Goal: Task Accomplishment & Management: Use online tool/utility

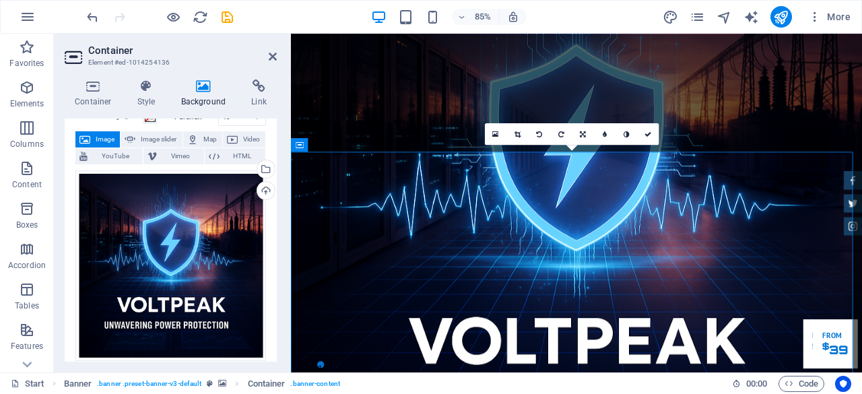
click at [397, 11] on div "85%" at bounding box center [449, 17] width 156 height 22
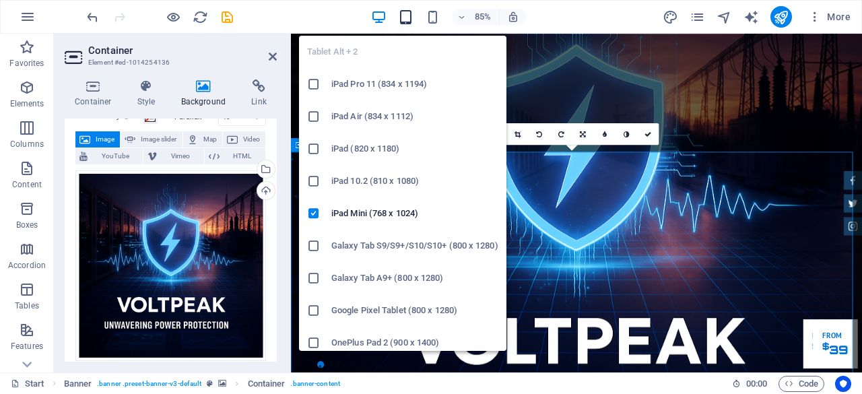
click at [404, 14] on icon "button" at bounding box center [405, 16] width 15 height 15
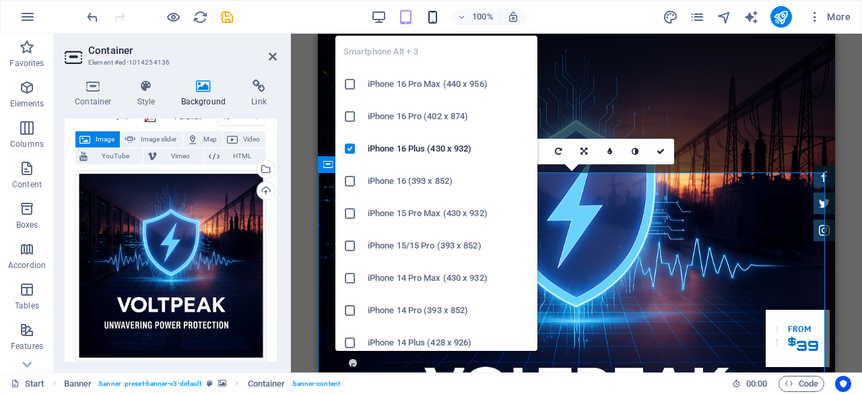
click at [434, 15] on icon "button" at bounding box center [432, 16] width 15 height 15
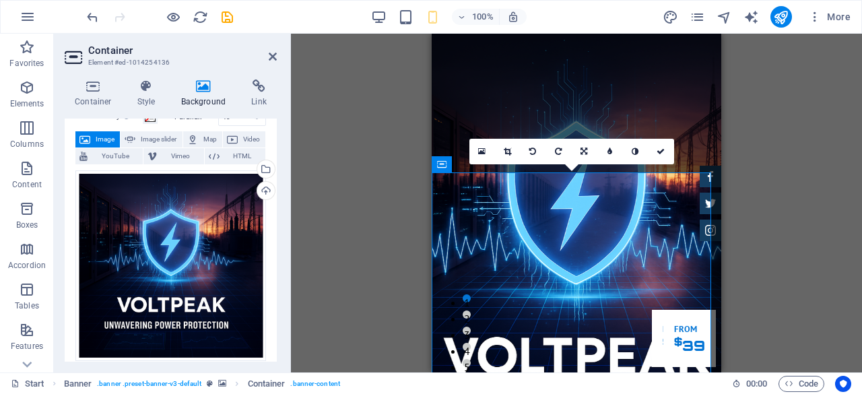
click at [756, 129] on div "Drag here to replace the existing content. Press “Ctrl” if you want to create a…" at bounding box center [576, 203] width 571 height 339
click at [401, 105] on div "Drag here to replace the existing content. Press “Ctrl” if you want to create a…" at bounding box center [576, 203] width 571 height 339
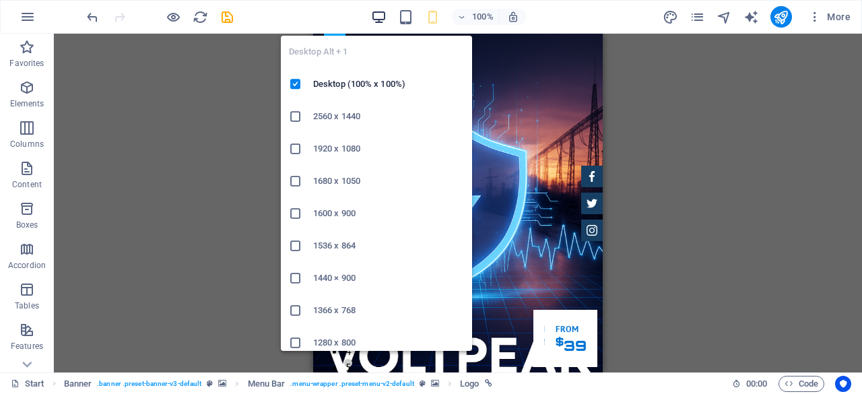
click at [381, 16] on icon "button" at bounding box center [378, 16] width 15 height 15
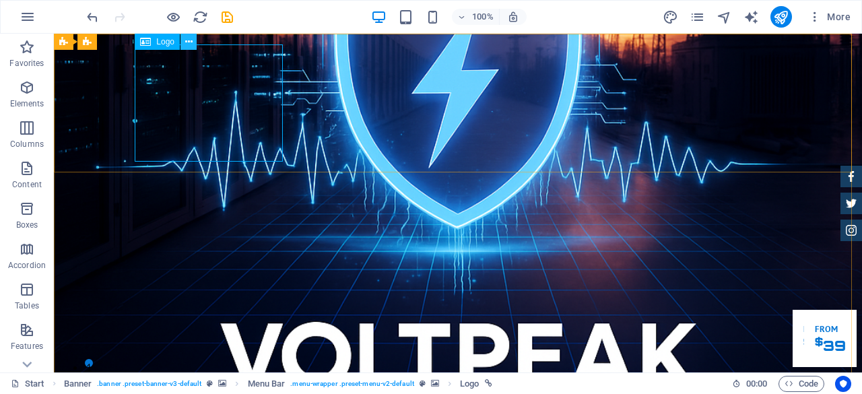
click at [189, 38] on icon at bounding box center [188, 42] width 7 height 14
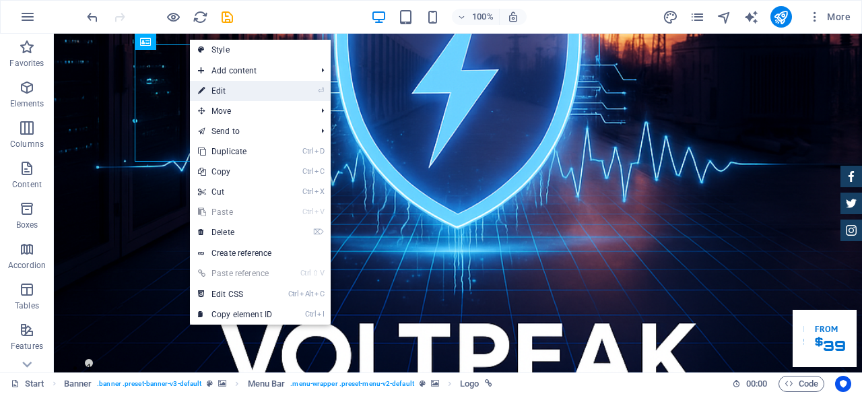
click at [238, 88] on link "⏎ Edit" at bounding box center [235, 91] width 90 height 20
select select "px"
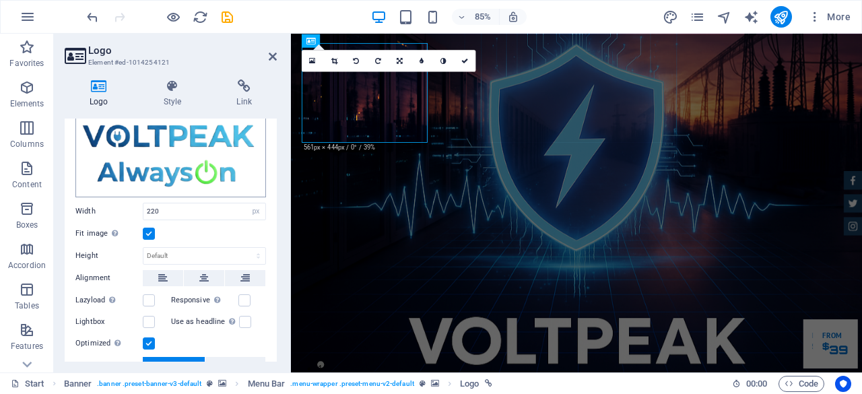
scroll to position [135, 0]
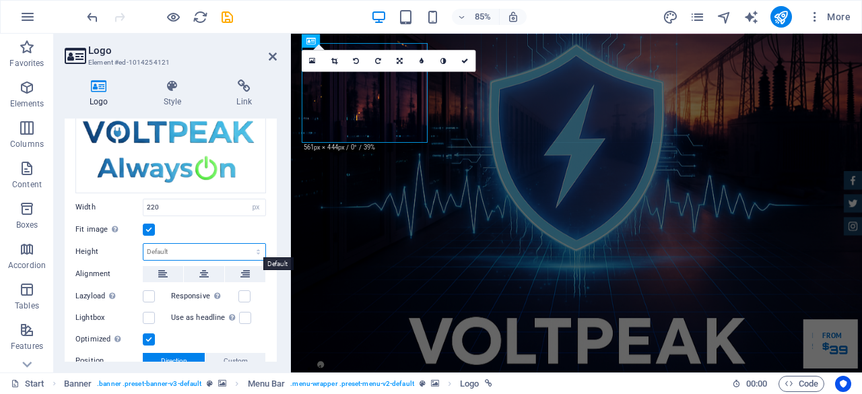
click at [185, 249] on select "Default auto px" at bounding box center [204, 252] width 122 height 16
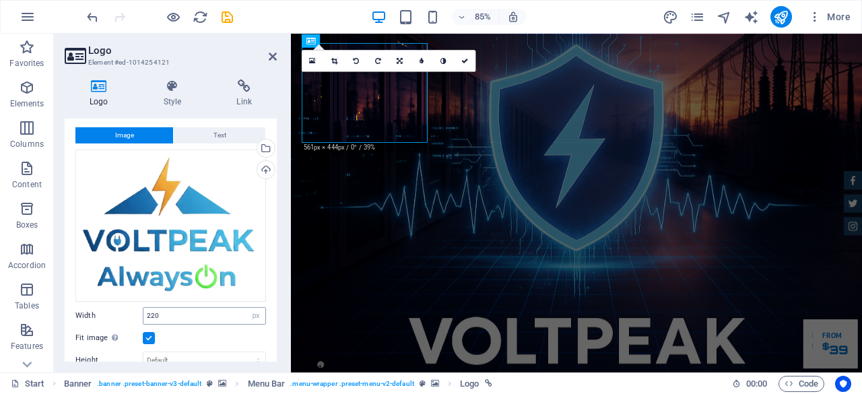
scroll to position [94, 0]
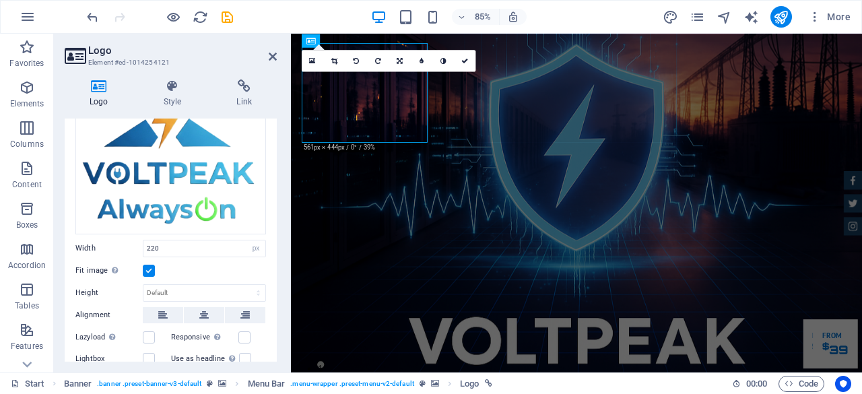
click at [151, 268] on label at bounding box center [149, 271] width 12 height 12
click at [0, 0] on input "Fit image Automatically fit image to a fixed width and height" at bounding box center [0, 0] width 0 height 0
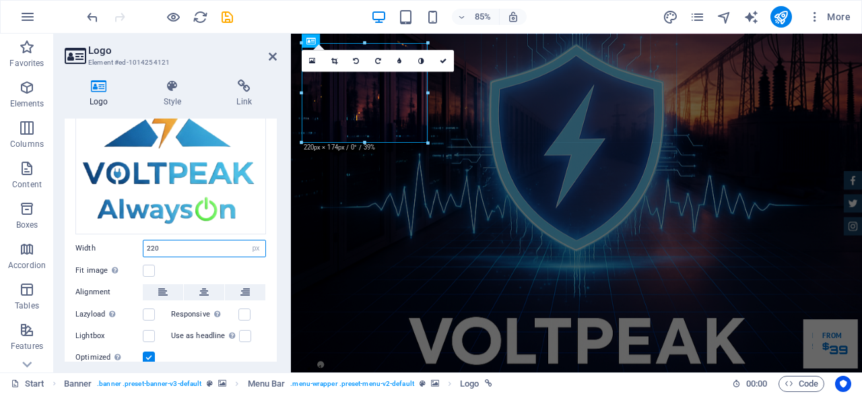
click at [171, 245] on input "220" at bounding box center [204, 248] width 122 height 16
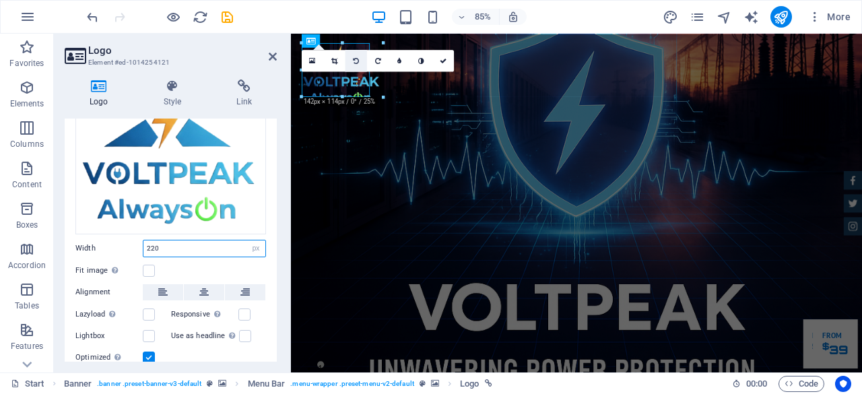
drag, startPoint x: 427, startPoint y: 142, endPoint x: 359, endPoint y: 56, distance: 109.8
type input "119"
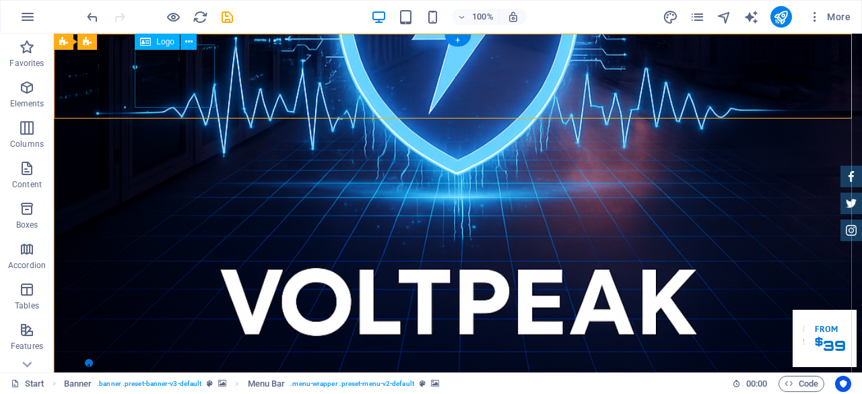
click at [183, 42] on button at bounding box center [189, 42] width 16 height 16
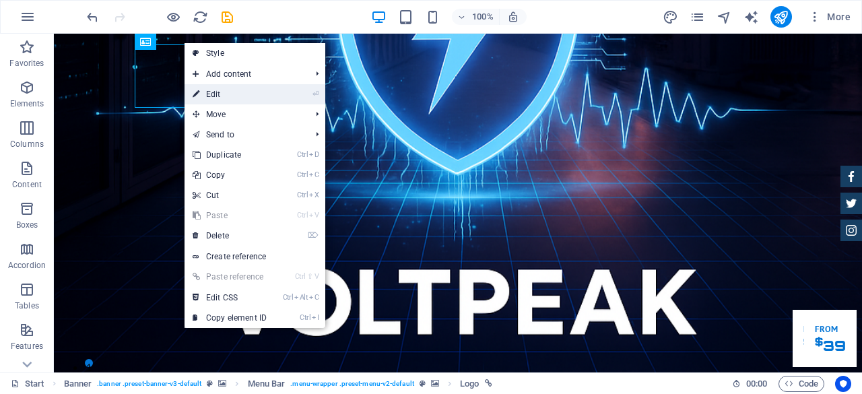
click at [218, 91] on link "⏎ Edit" at bounding box center [230, 94] width 90 height 20
select select "px"
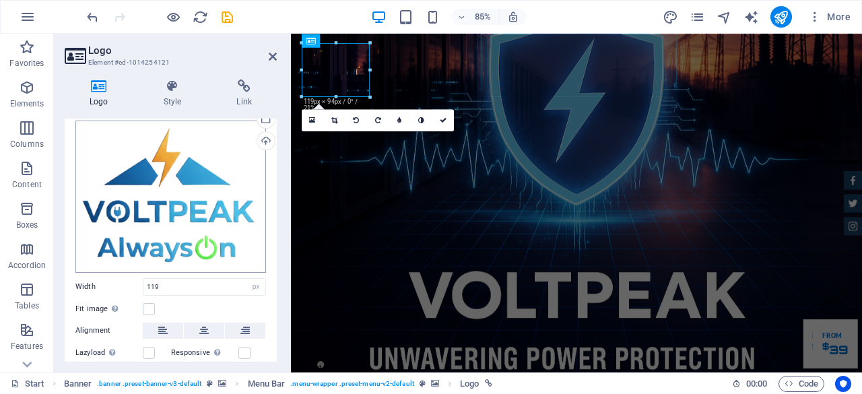
scroll to position [67, 0]
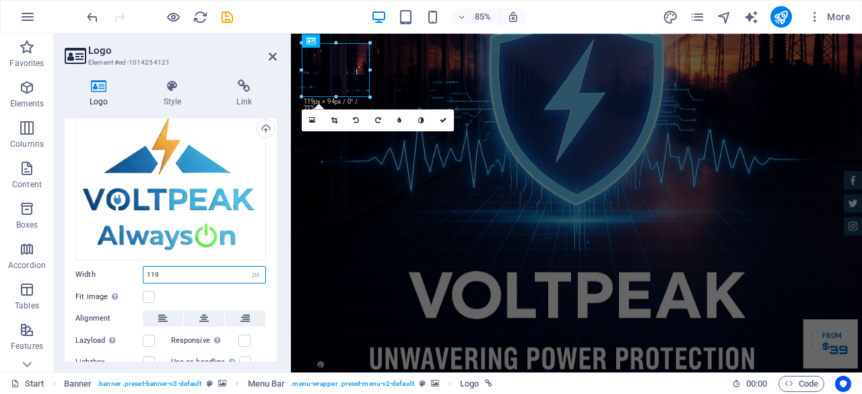
drag, startPoint x: 189, startPoint y: 274, endPoint x: 99, endPoint y: 272, distance: 89.6
click at [99, 272] on div "Width 119 Default auto px rem % em vh vw" at bounding box center [170, 275] width 191 height 18
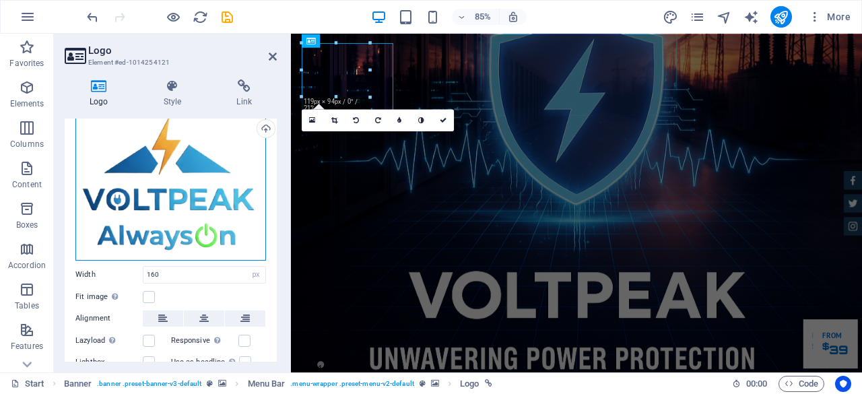
click at [253, 251] on div "Drag files here, click to choose files or select files from Files or our free s…" at bounding box center [170, 184] width 191 height 152
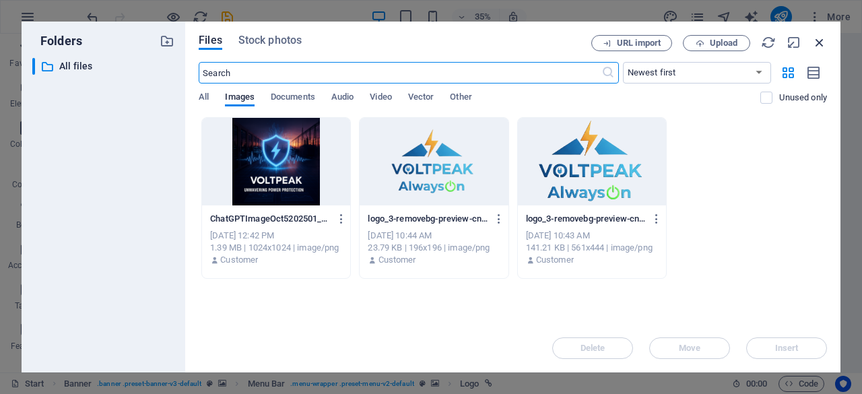
click at [823, 40] on icon "button" at bounding box center [819, 42] width 15 height 15
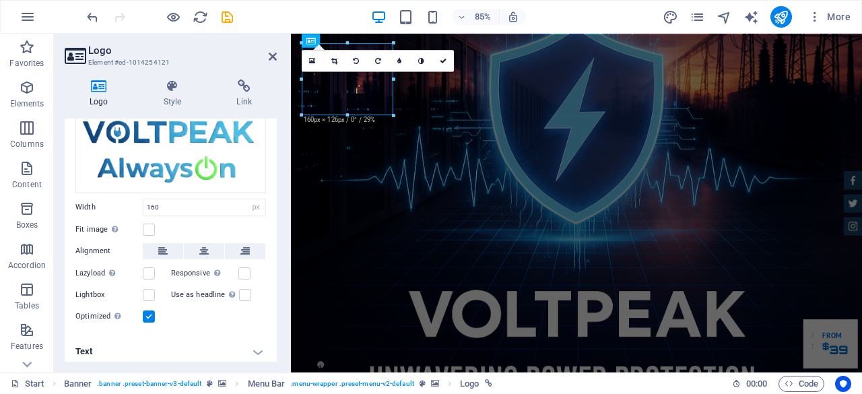
scroll to position [137, 0]
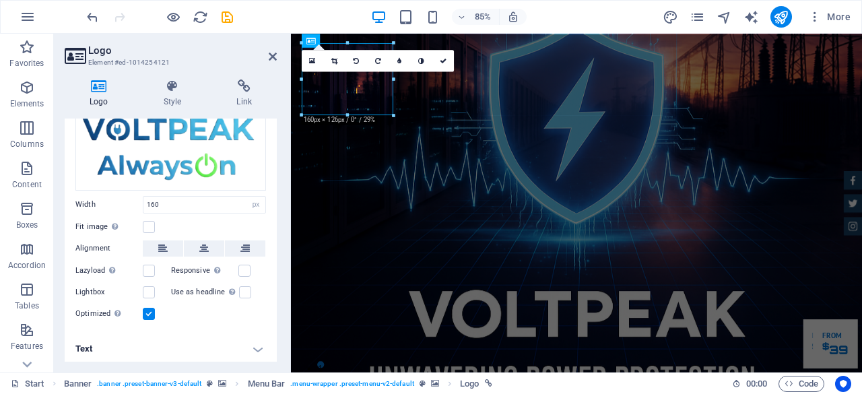
click at [185, 269] on label "Responsive Automatically load retina image and smartphone optimized sizes." at bounding box center [204, 271] width 67 height 16
click at [0, 0] on input "Responsive Automatically load retina image and smartphone optimized sizes." at bounding box center [0, 0] width 0 height 0
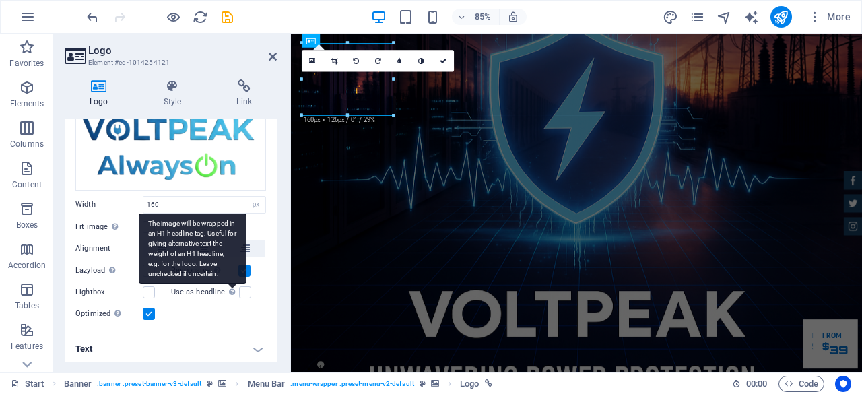
click at [229, 292] on icon at bounding box center [232, 291] width 6 height 7
click at [0, 0] on input "Use as headline The image will be wrapped in an H1 headline tag. Useful for giv…" at bounding box center [0, 0] width 0 height 0
click at [229, 292] on icon at bounding box center [232, 291] width 6 height 7
click at [0, 0] on input "Use as headline The image will be wrapped in an H1 headline tag. Useful for giv…" at bounding box center [0, 0] width 0 height 0
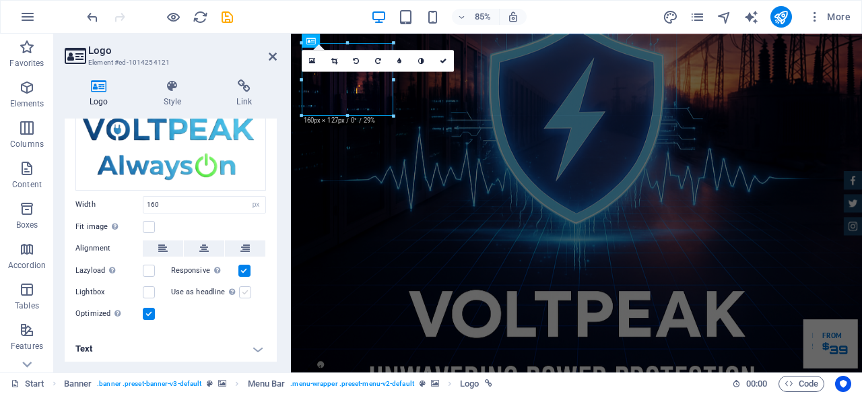
click at [243, 294] on label at bounding box center [245, 292] width 12 height 12
click at [0, 0] on input "Use as headline The image will be wrapped in an H1 headline tag. Useful for giv…" at bounding box center [0, 0] width 0 height 0
click at [243, 294] on label at bounding box center [245, 292] width 12 height 12
click at [0, 0] on input "Use as headline The image will be wrapped in an H1 headline tag. Useful for giv…" at bounding box center [0, 0] width 0 height 0
click at [243, 294] on label at bounding box center [245, 292] width 12 height 12
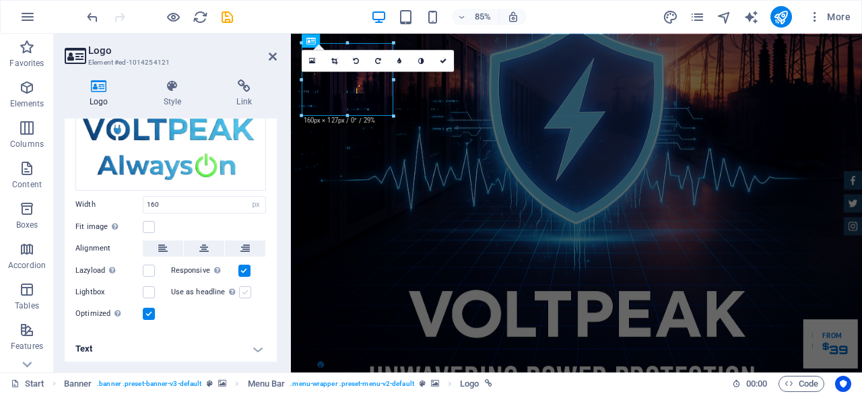
click at [0, 0] on input "Use as headline The image will be wrapped in an H1 headline tag. Useful for giv…" at bounding box center [0, 0] width 0 height 0
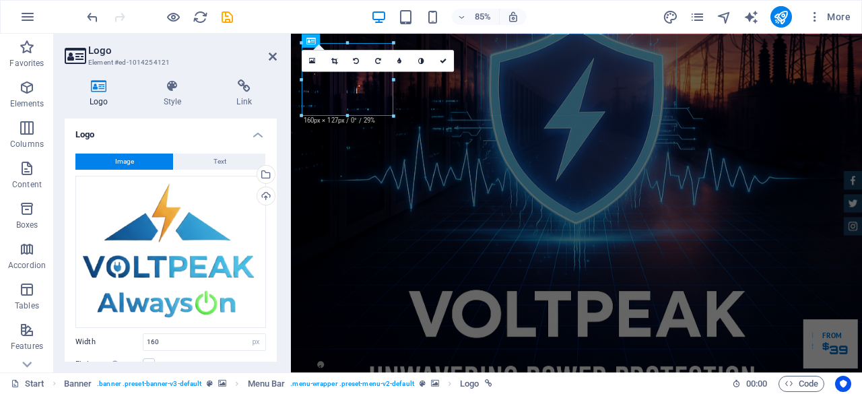
scroll to position [67, 0]
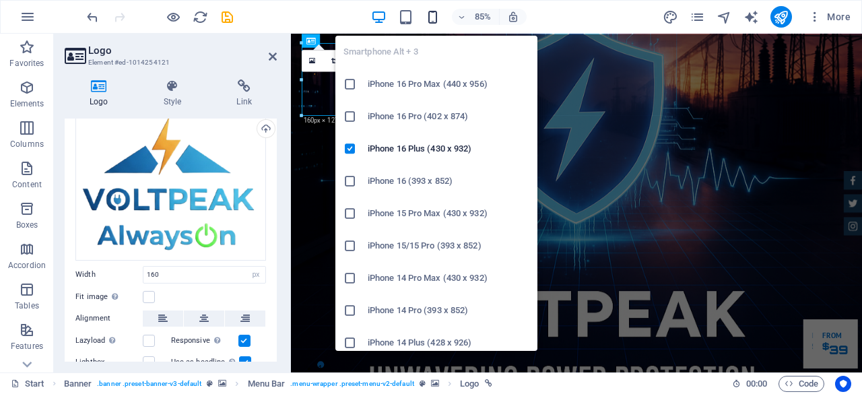
click at [430, 18] on icon "button" at bounding box center [432, 16] width 15 height 15
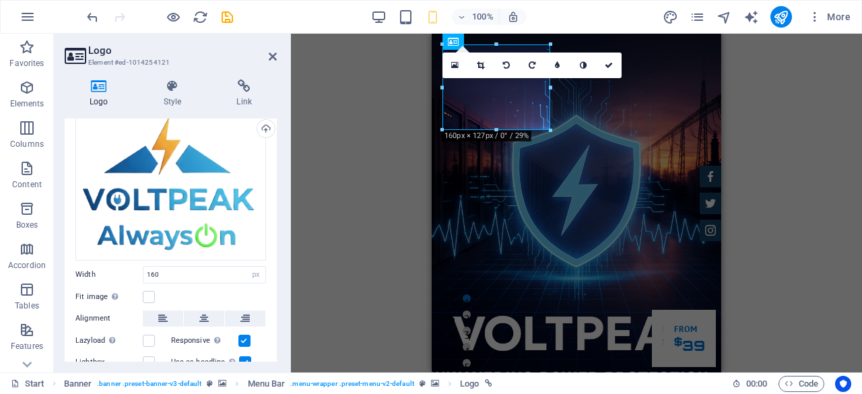
click at [419, 154] on div "H1 Banner Container Menu Banner Menu Bar Text Spacer Button Container Preset HT…" at bounding box center [576, 203] width 571 height 339
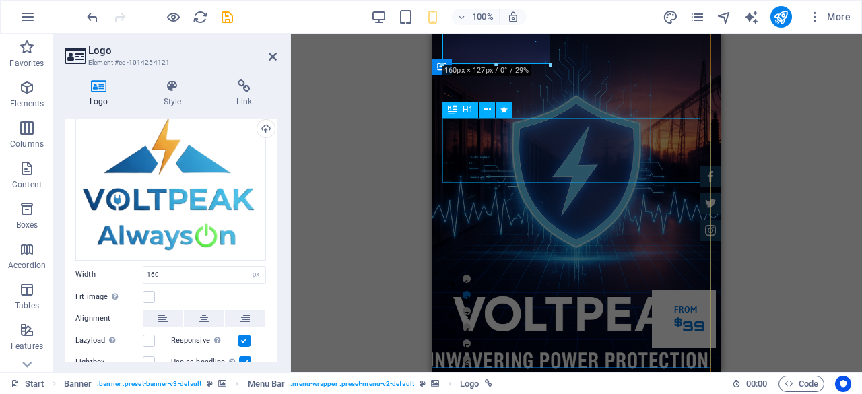
scroll to position [0, 0]
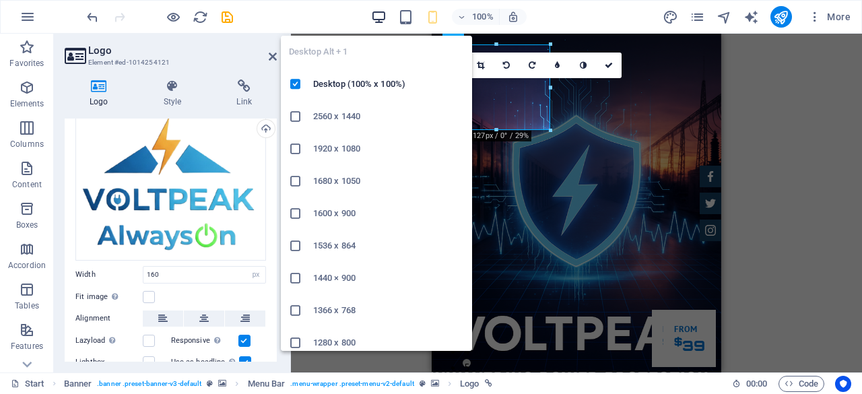
click at [380, 11] on icon "button" at bounding box center [378, 16] width 15 height 15
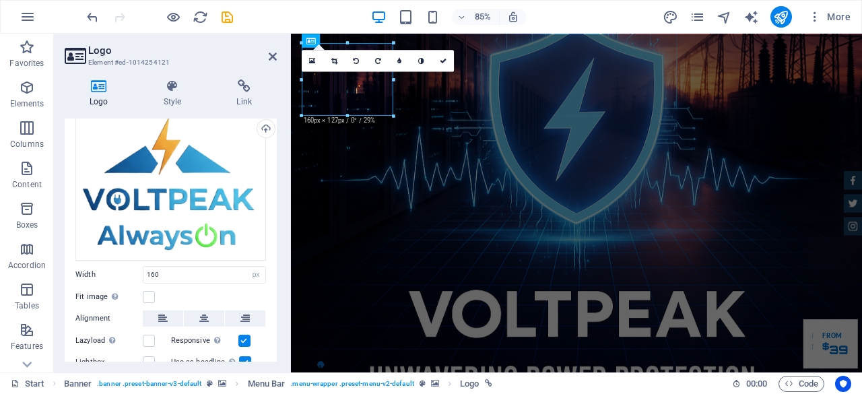
click at [438, 7] on div "85%" at bounding box center [449, 17] width 156 height 22
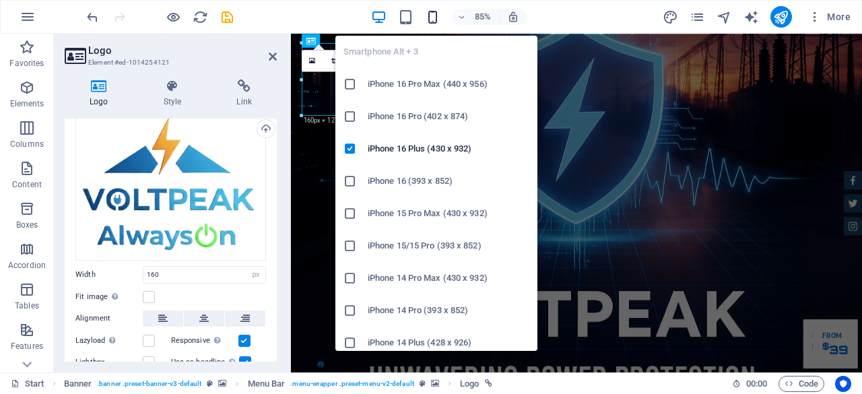
click at [438, 13] on icon "button" at bounding box center [432, 16] width 15 height 15
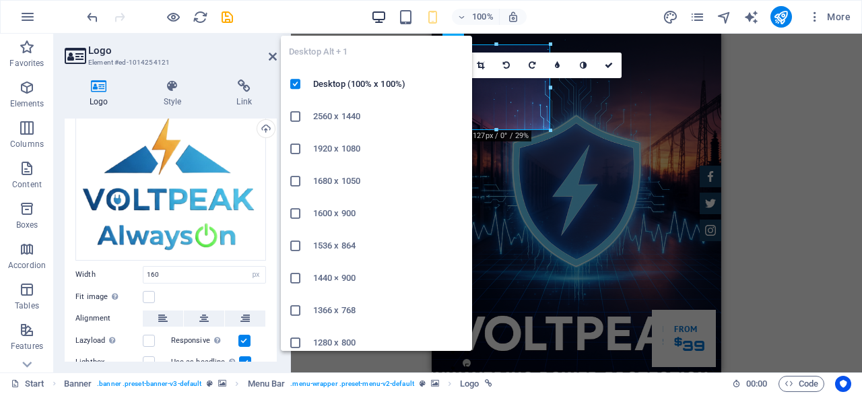
click at [384, 14] on icon "button" at bounding box center [378, 16] width 15 height 15
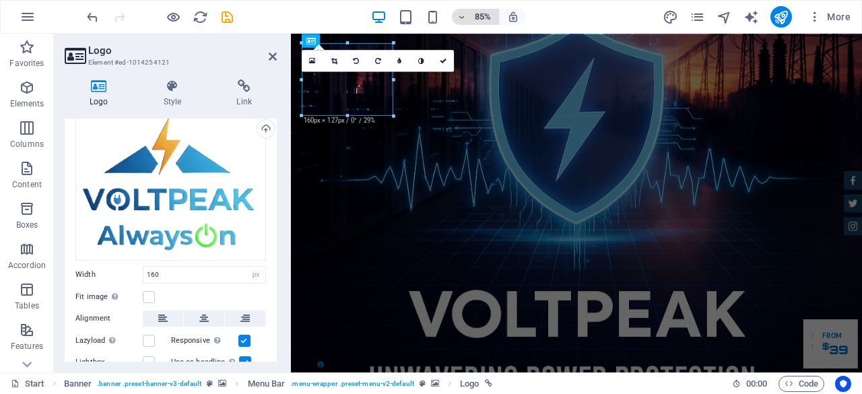
click at [463, 15] on icon "button" at bounding box center [461, 17] width 9 height 9
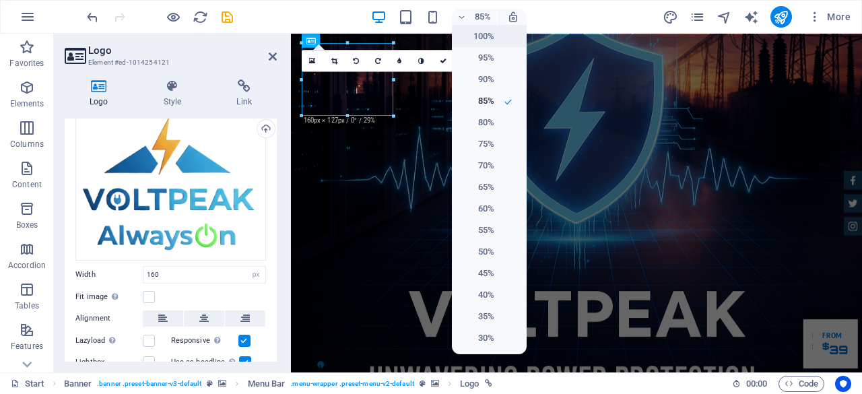
click at [476, 40] on h6 "100%" at bounding box center [477, 36] width 34 height 16
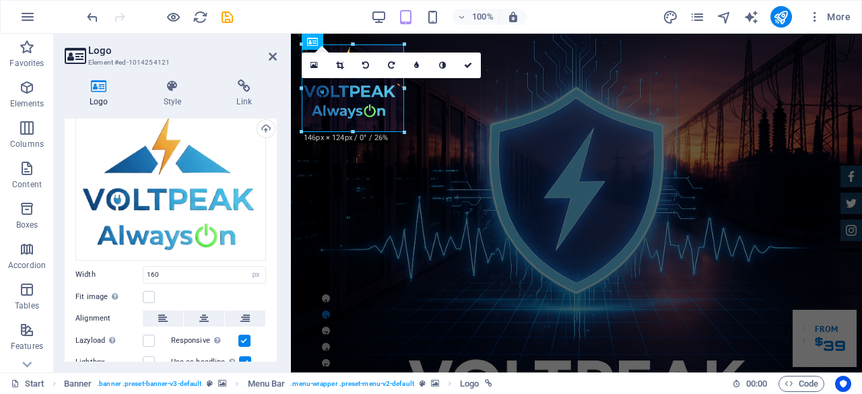
drag, startPoint x: 408, startPoint y: 129, endPoint x: 399, endPoint y: 88, distance: 42.2
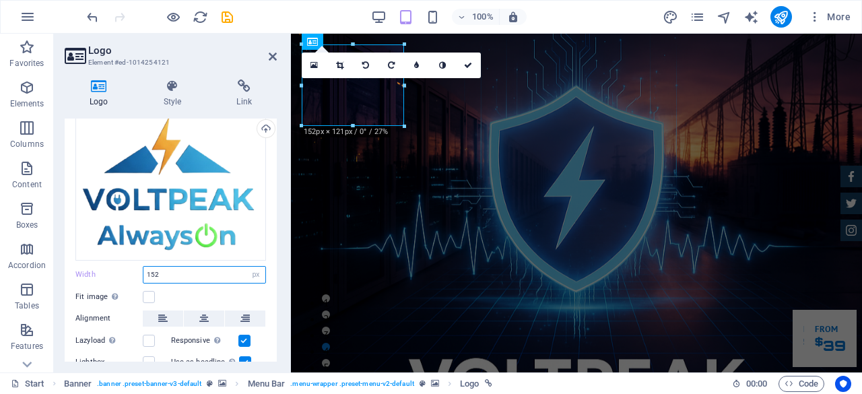
drag, startPoint x: 165, startPoint y: 274, endPoint x: 121, endPoint y: 273, distance: 43.8
click at [121, 273] on div "Width 152 Default auto px rem % em vh vw" at bounding box center [170, 275] width 191 height 18
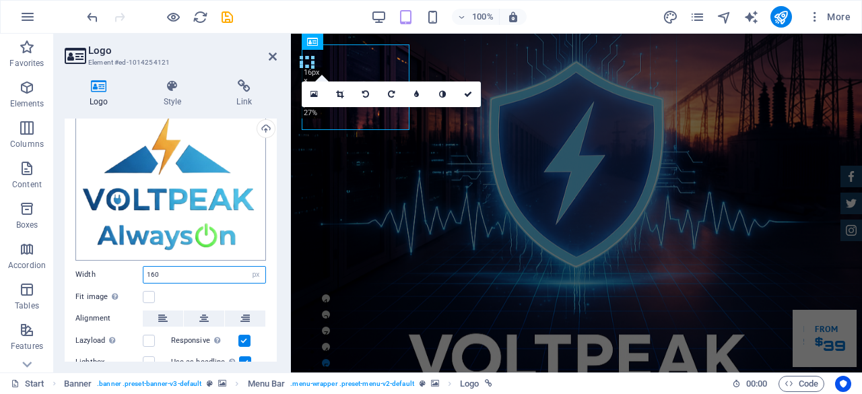
type input "160"
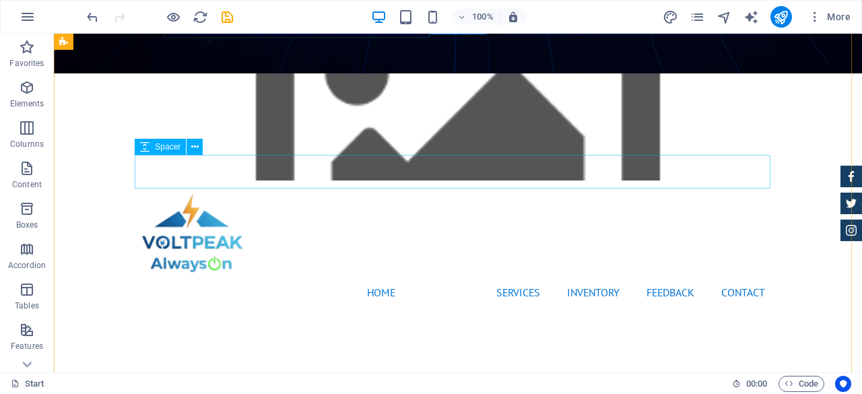
scroll to position [472, 0]
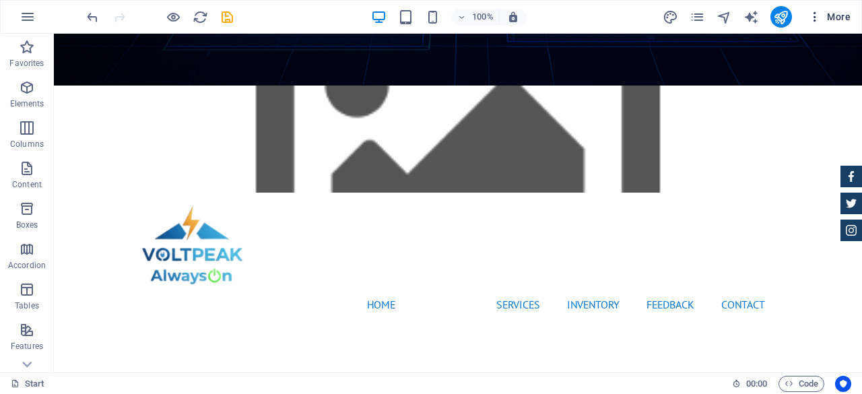
click at [821, 18] on icon "button" at bounding box center [814, 16] width 13 height 13
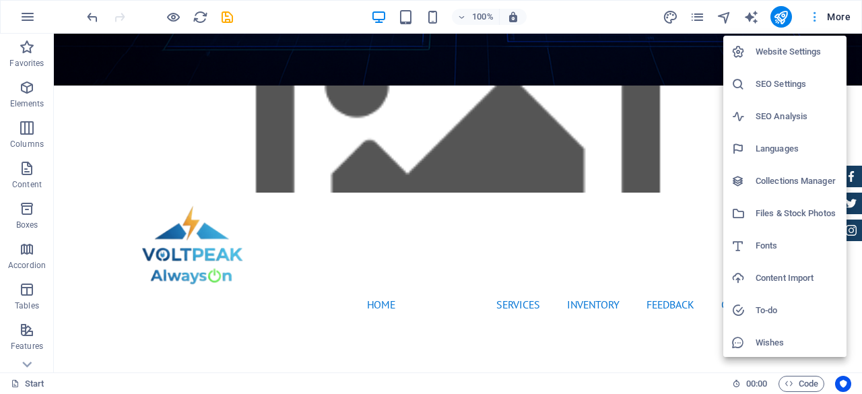
click at [821, 18] on div at bounding box center [431, 197] width 862 height 394
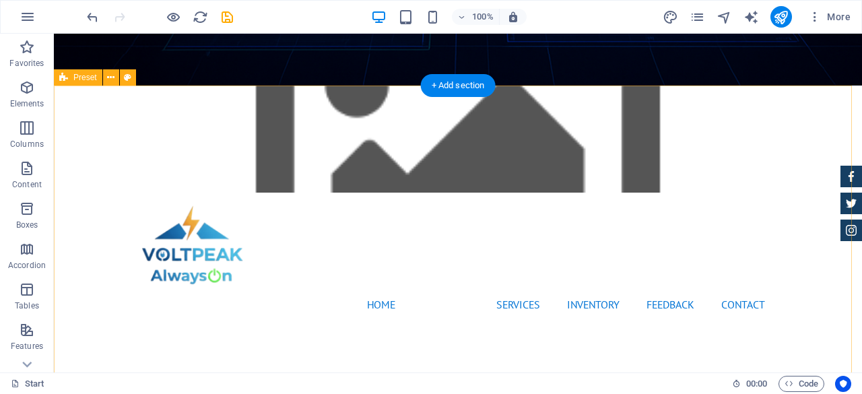
checkbox input "false"
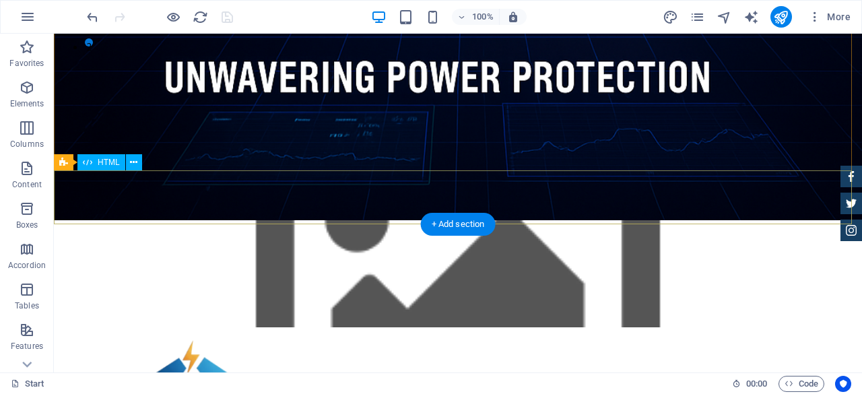
scroll to position [135, 0]
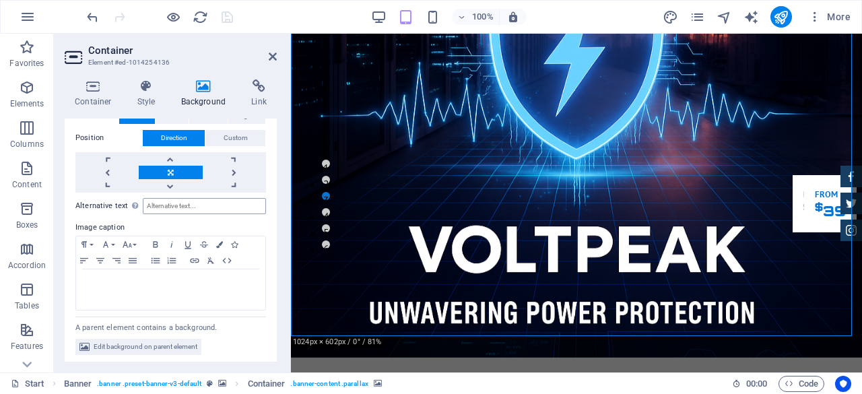
scroll to position [242, 0]
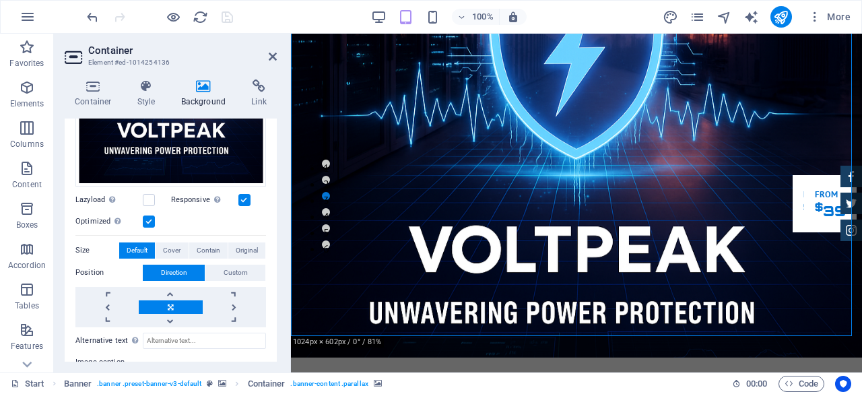
click at [152, 216] on label at bounding box center [149, 222] width 12 height 12
click at [0, 0] on input "Optimized Images are compressed to improve page speed." at bounding box center [0, 0] width 0 height 0
click at [245, 194] on label at bounding box center [244, 200] width 12 height 12
click at [144, 218] on label at bounding box center [149, 222] width 12 height 12
click at [0, 0] on input "Optimized Images are compressed to improve page speed." at bounding box center [0, 0] width 0 height 0
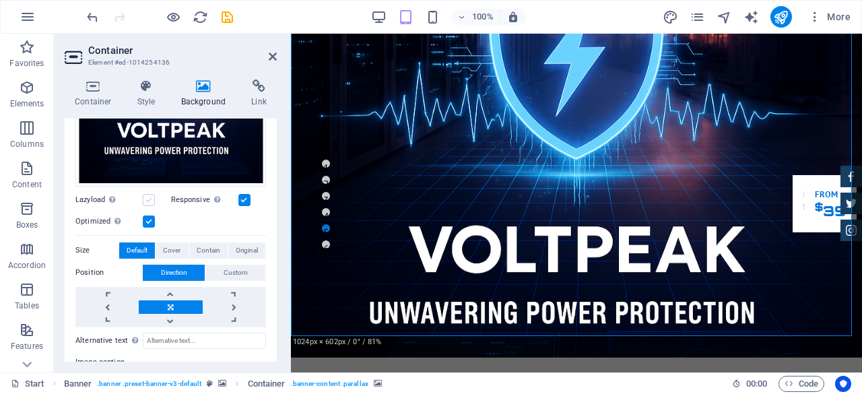
click at [146, 197] on label at bounding box center [149, 200] width 12 height 12
click at [0, 0] on input "Lazyload Loading images after the page loads improves page speed." at bounding box center [0, 0] width 0 height 0
click at [166, 245] on span "Cover" at bounding box center [172, 251] width 18 height 16
click at [201, 247] on span "Contain" at bounding box center [209, 251] width 24 height 16
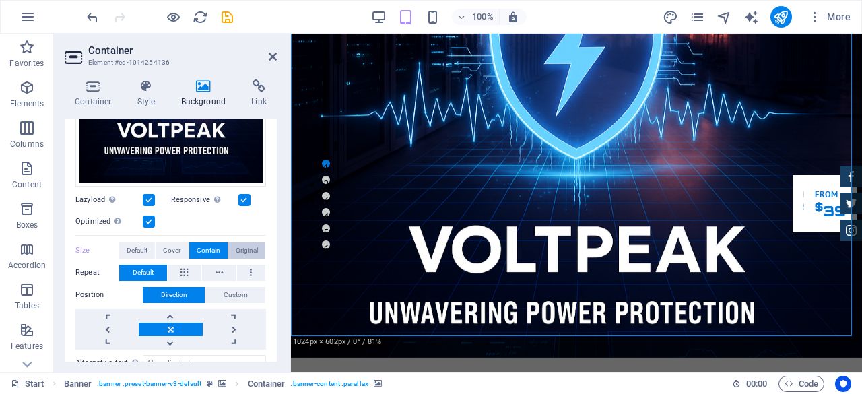
click at [242, 250] on span "Original" at bounding box center [247, 251] width 22 height 16
click at [218, 249] on button "Contain" at bounding box center [208, 251] width 38 height 16
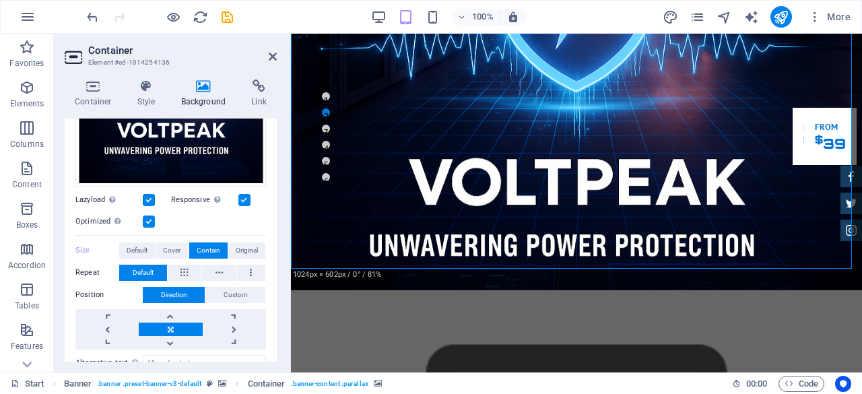
scroll to position [135, 0]
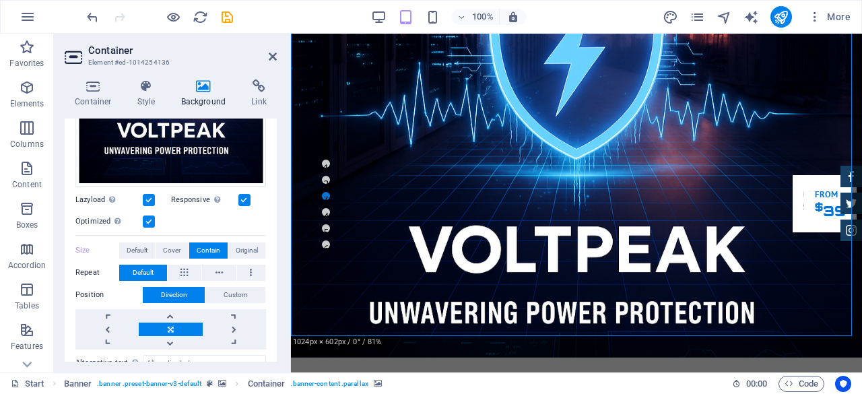
click at [270, 53] on icon at bounding box center [273, 56] width 8 height 11
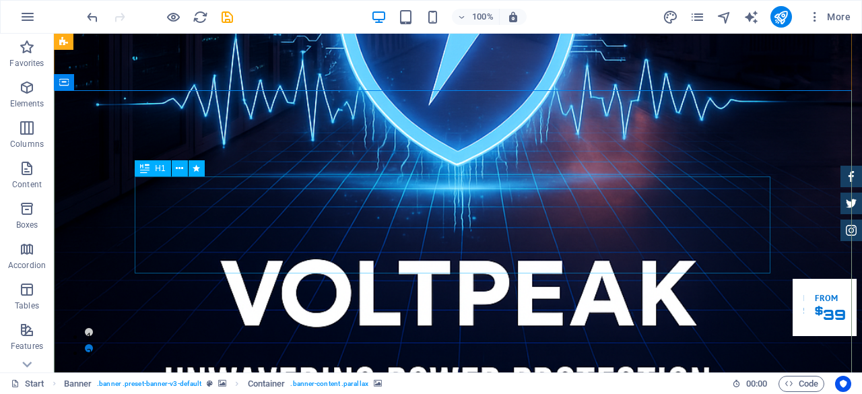
scroll to position [0, 0]
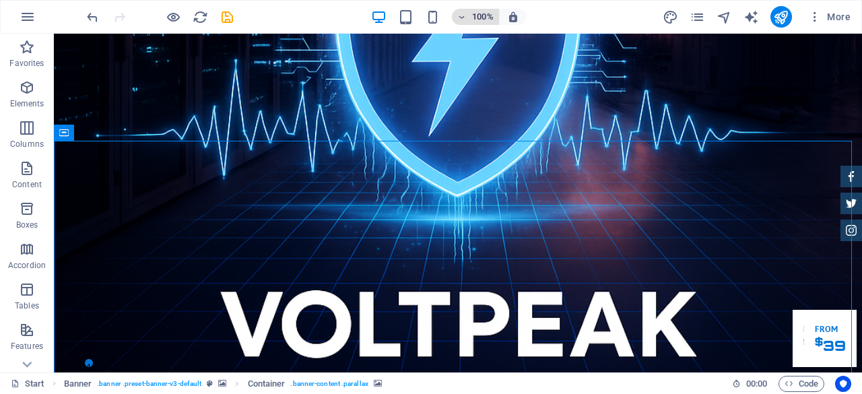
click at [469, 16] on span "100%" at bounding box center [475, 17] width 36 height 16
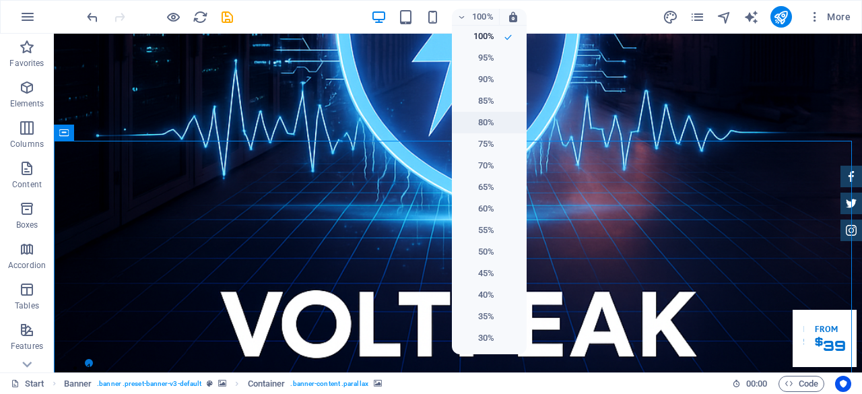
click at [478, 121] on h6 "80%" at bounding box center [477, 123] width 34 height 16
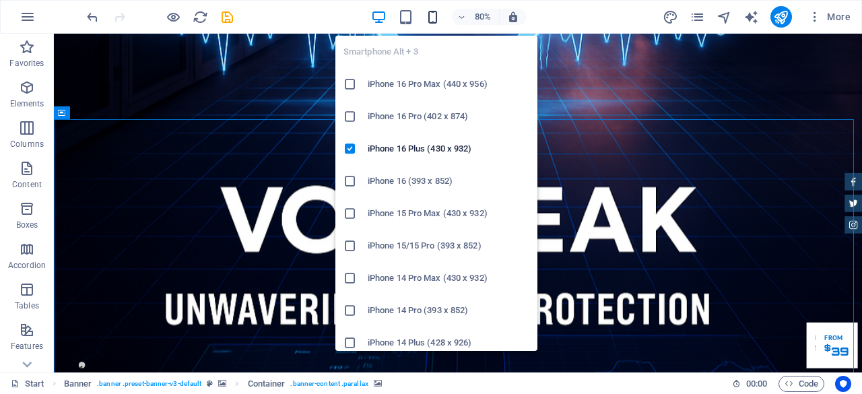
click at [438, 15] on icon "button" at bounding box center [432, 16] width 15 height 15
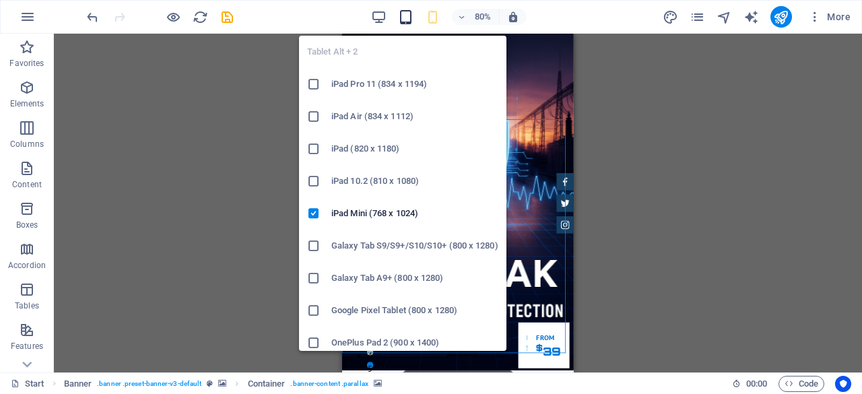
click at [408, 17] on icon "button" at bounding box center [405, 16] width 15 height 15
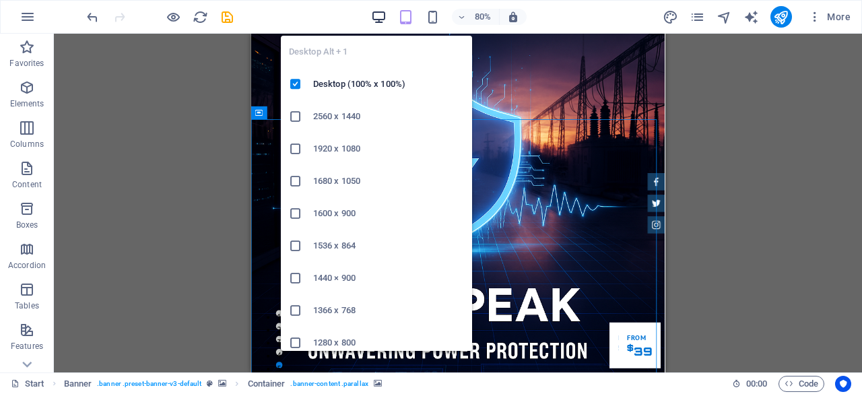
click at [384, 18] on icon "button" at bounding box center [378, 16] width 15 height 15
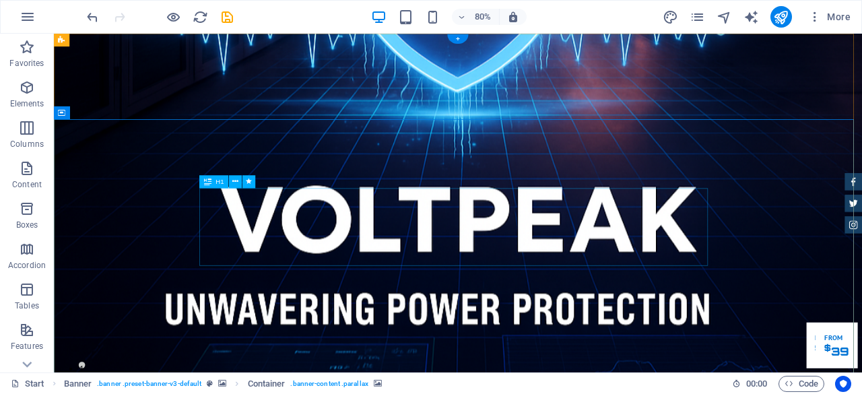
click at [238, 179] on button at bounding box center [235, 181] width 13 height 13
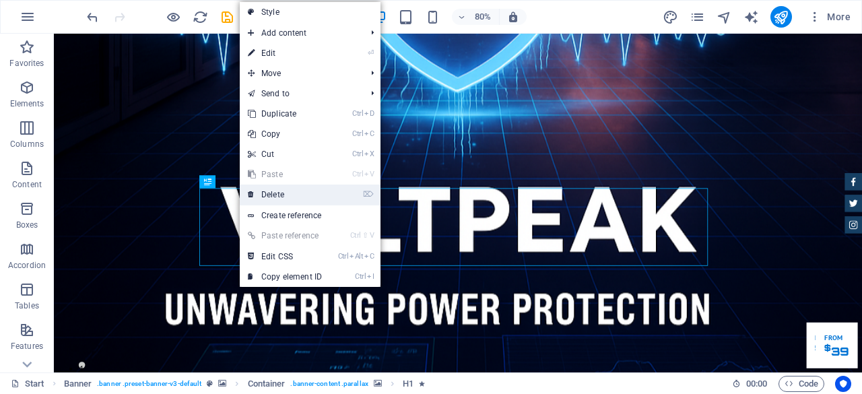
click at [276, 191] on link "⌦ Delete" at bounding box center [285, 195] width 90 height 20
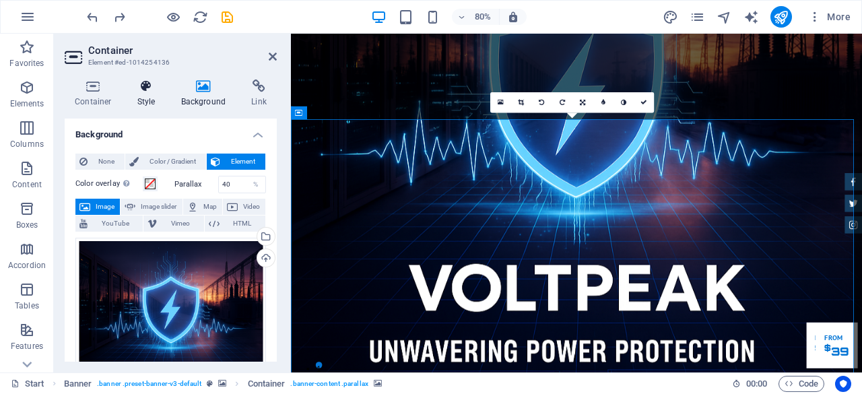
click at [148, 85] on icon at bounding box center [146, 85] width 38 height 13
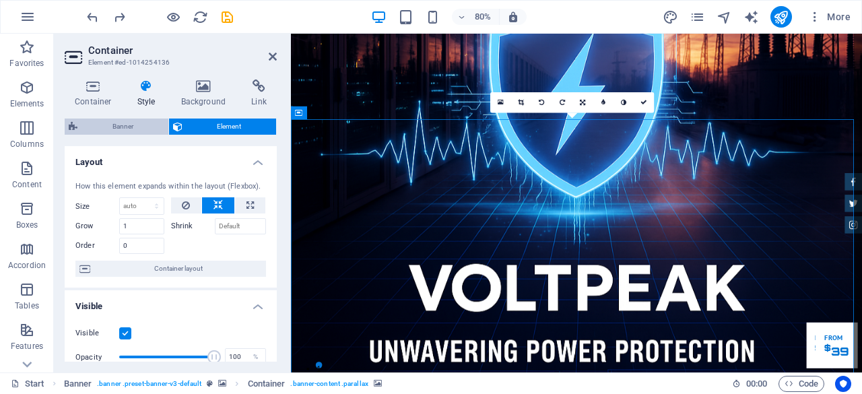
click at [129, 130] on span "Banner" at bounding box center [123, 127] width 83 height 16
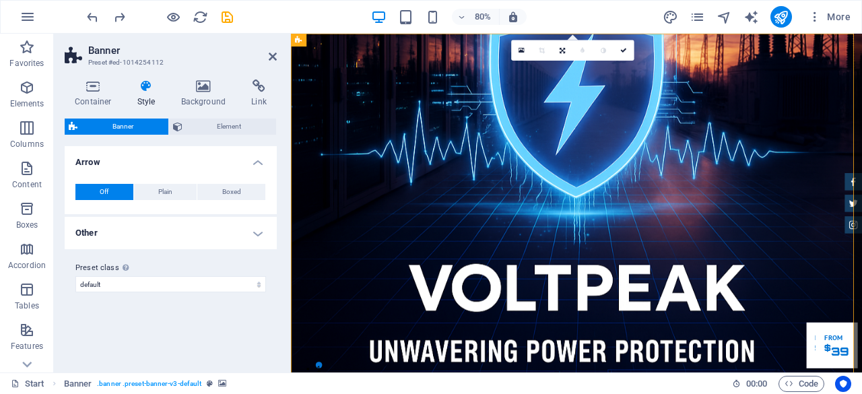
click at [165, 203] on div "Off Plain Boxed Color Hover effect None Background Padding 1 px rem % vh vw Cus…" at bounding box center [171, 192] width 218 height 44
click at [164, 193] on span "Plain" at bounding box center [165, 192] width 14 height 16
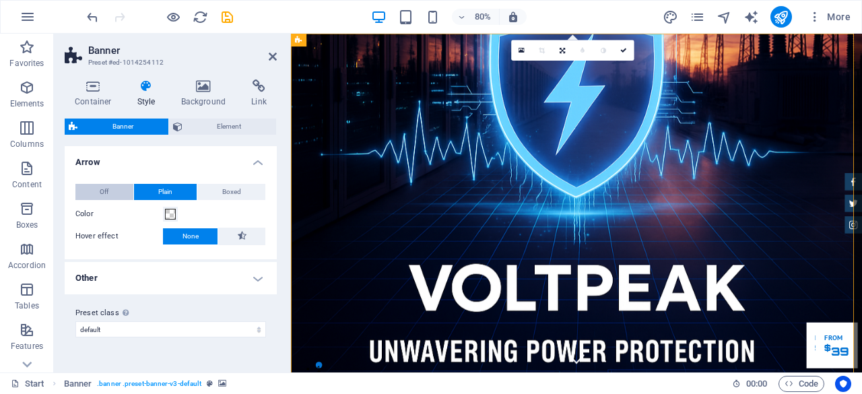
click at [86, 188] on button "Off" at bounding box center [104, 192] width 58 height 16
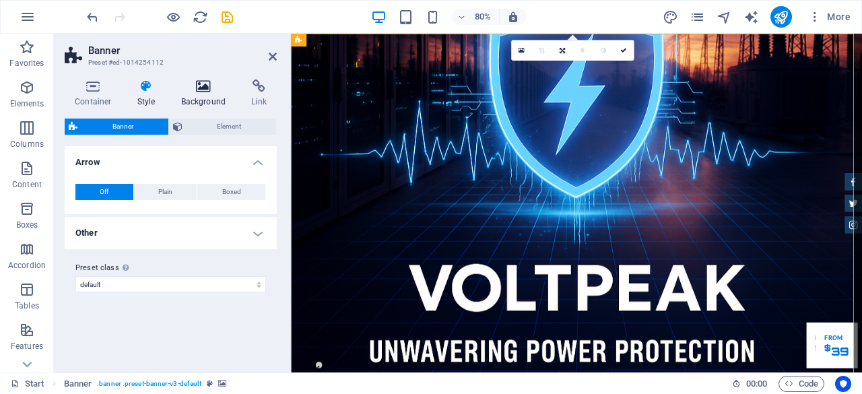
click at [197, 84] on icon at bounding box center [203, 85] width 65 height 13
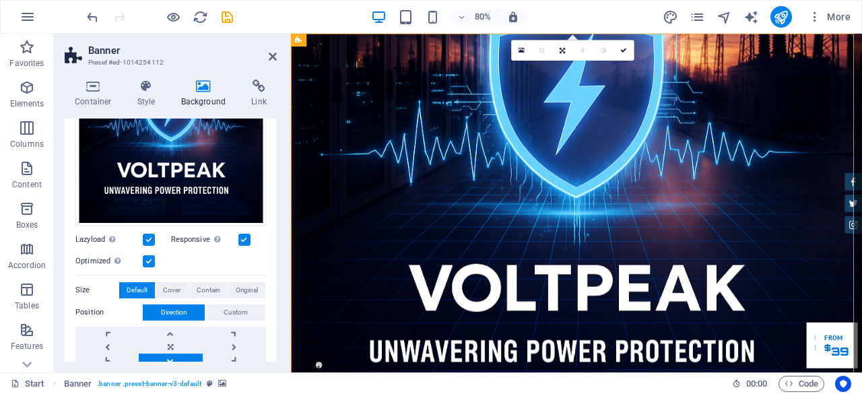
scroll to position [67, 0]
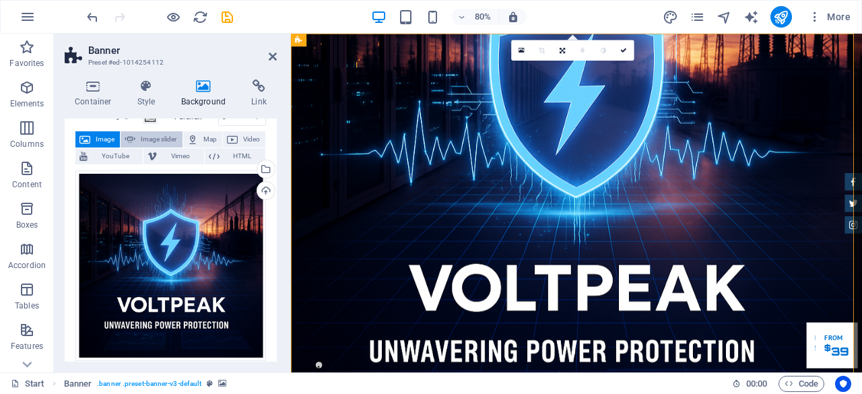
click at [158, 135] on span "Image slider" at bounding box center [158, 139] width 38 height 16
select select "ms"
select select "s"
select select "progressive"
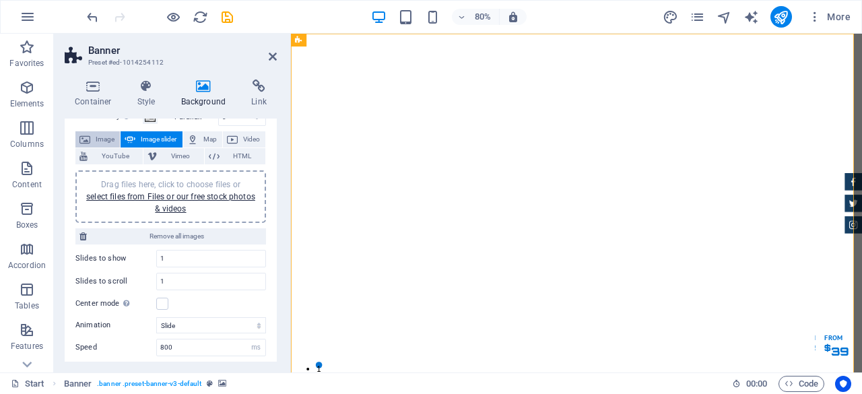
click at [106, 140] on span "Image" at bounding box center [105, 139] width 22 height 16
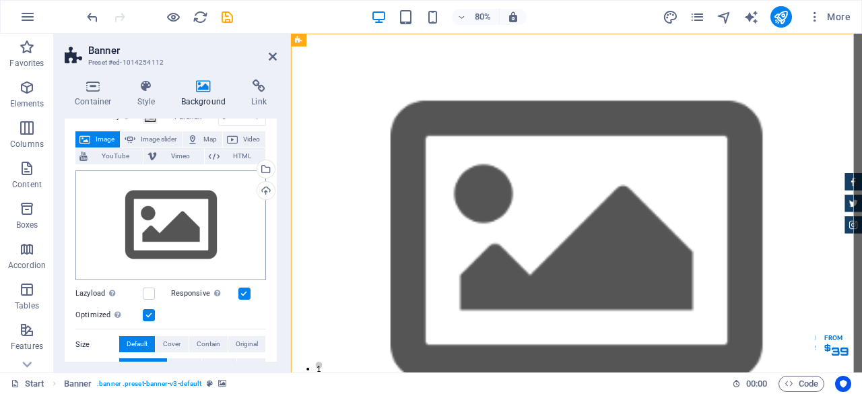
scroll to position [0, 0]
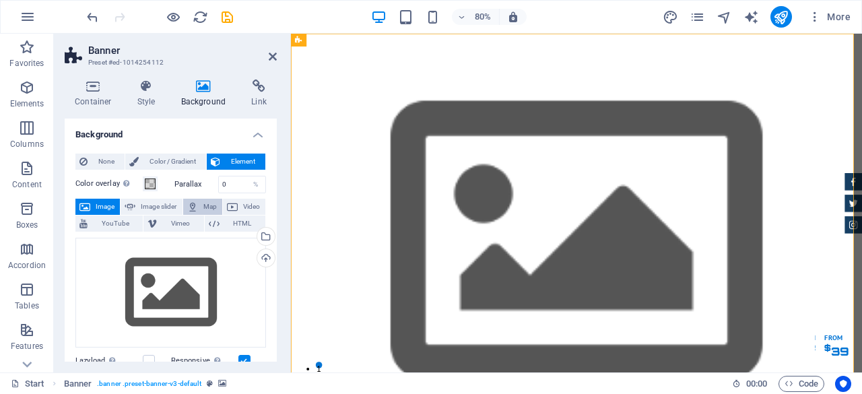
click at [214, 204] on span "Map" at bounding box center [210, 207] width 16 height 16
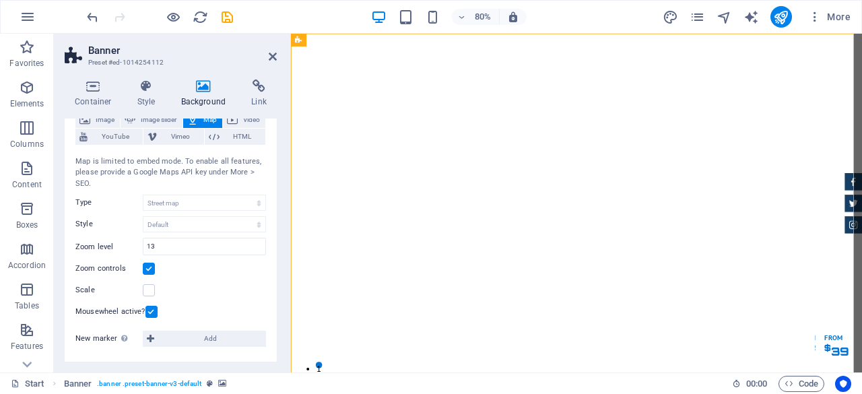
scroll to position [20, 0]
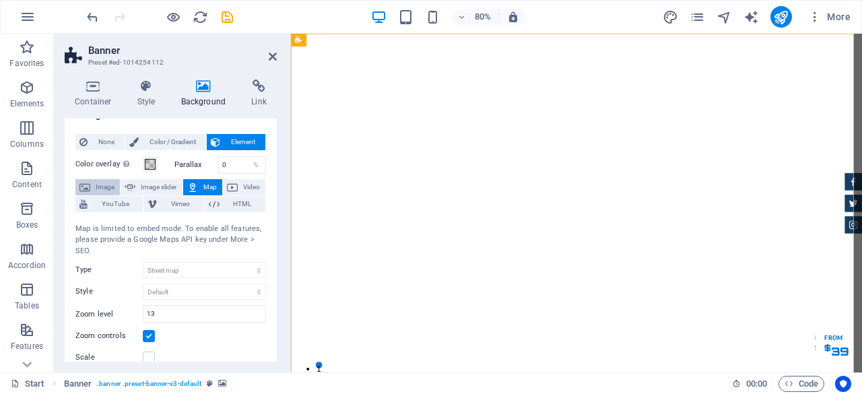
click at [105, 188] on span "Image" at bounding box center [105, 187] width 22 height 16
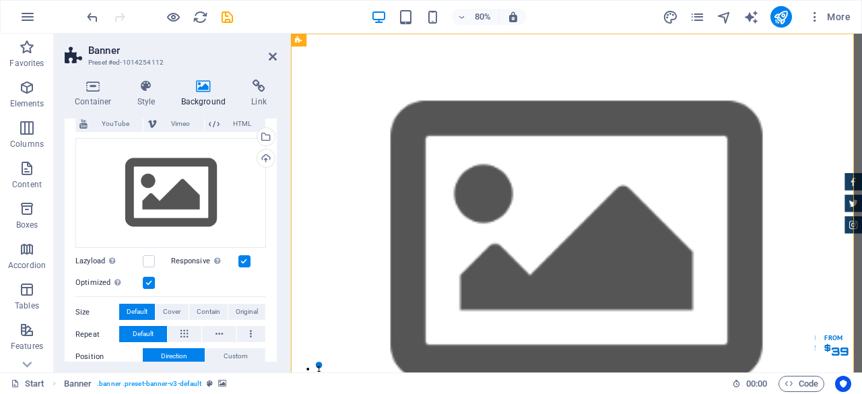
scroll to position [135, 0]
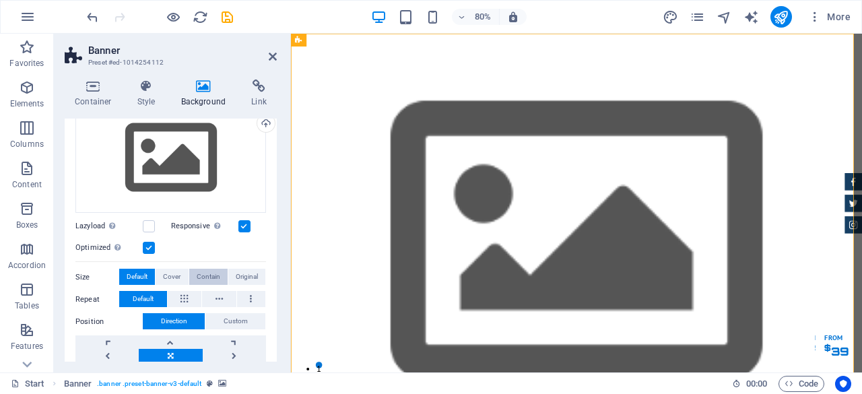
click at [197, 274] on span "Contain" at bounding box center [209, 277] width 24 height 16
click at [197, 276] on span "Contain" at bounding box center [209, 277] width 24 height 16
click at [230, 271] on button "Original" at bounding box center [246, 277] width 37 height 16
click at [210, 273] on span "Contain" at bounding box center [209, 277] width 24 height 16
drag, startPoint x: 276, startPoint y: 51, endPoint x: 317, endPoint y: 119, distance: 79.3
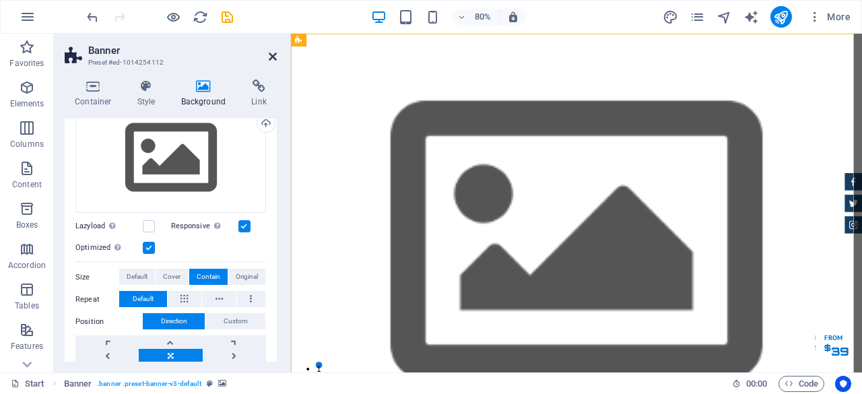
click at [276, 51] on icon at bounding box center [273, 56] width 8 height 11
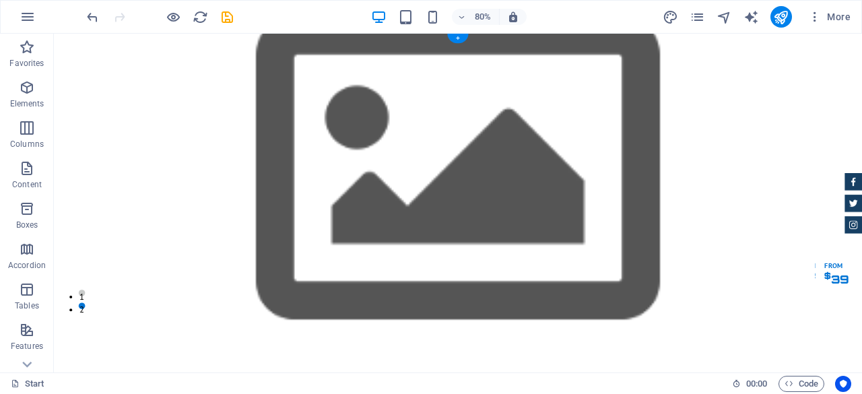
scroll to position [0, 0]
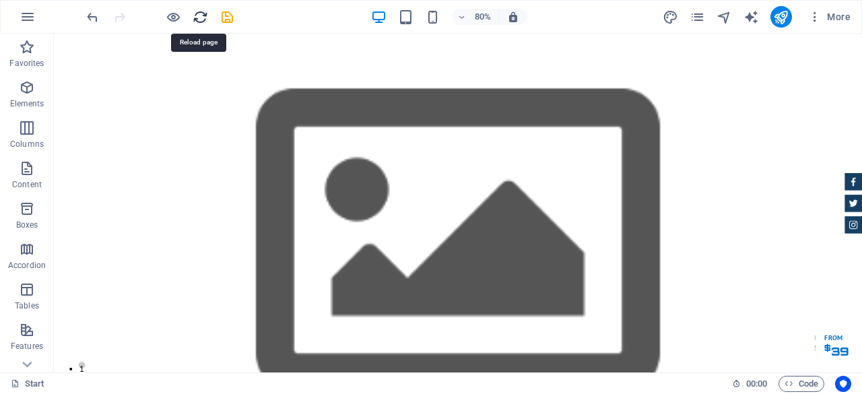
click at [202, 18] on icon "reload" at bounding box center [200, 16] width 15 height 15
